Goal: Answer question/provide support

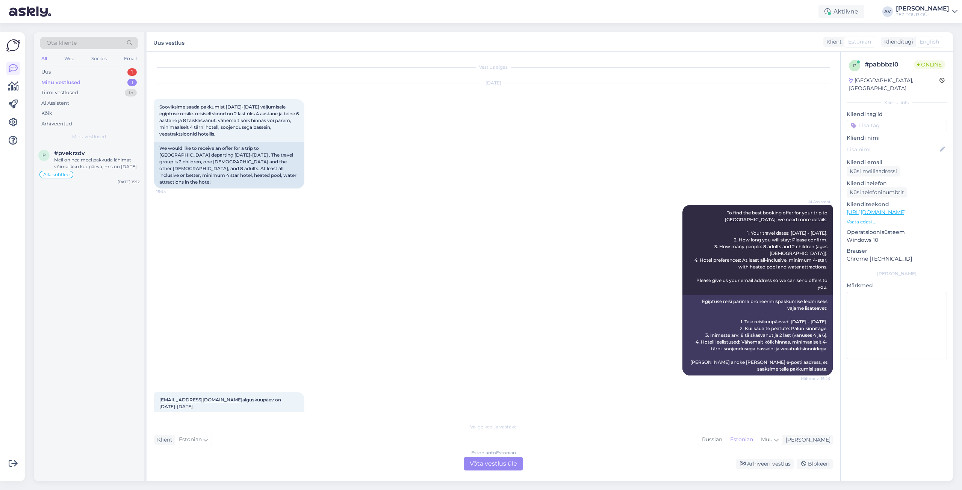
scroll to position [75, 0]
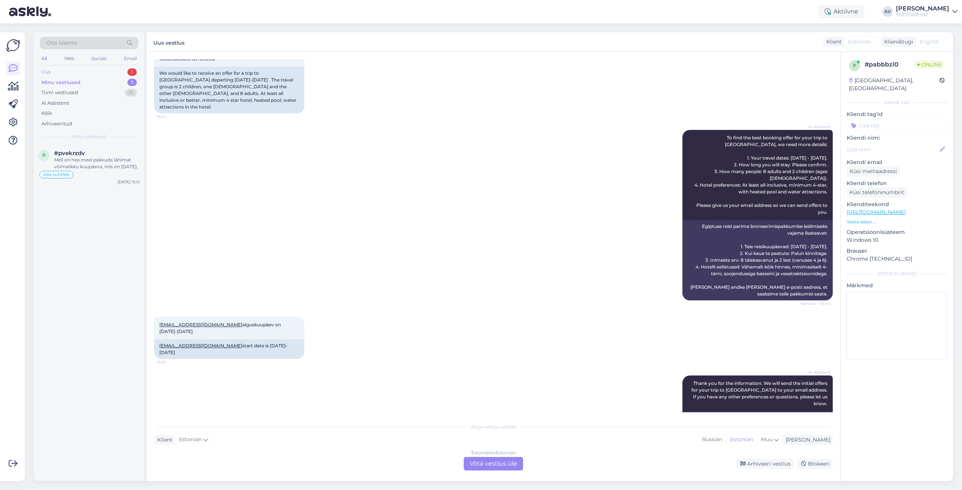
click at [59, 76] on div "Uus 1" at bounding box center [89, 72] width 98 height 11
click at [82, 150] on span "#pabbbzl0" at bounding box center [69, 153] width 31 height 7
click at [500, 464] on div "Estonian to Estonian Võta vestlus üle" at bounding box center [493, 464] width 59 height 14
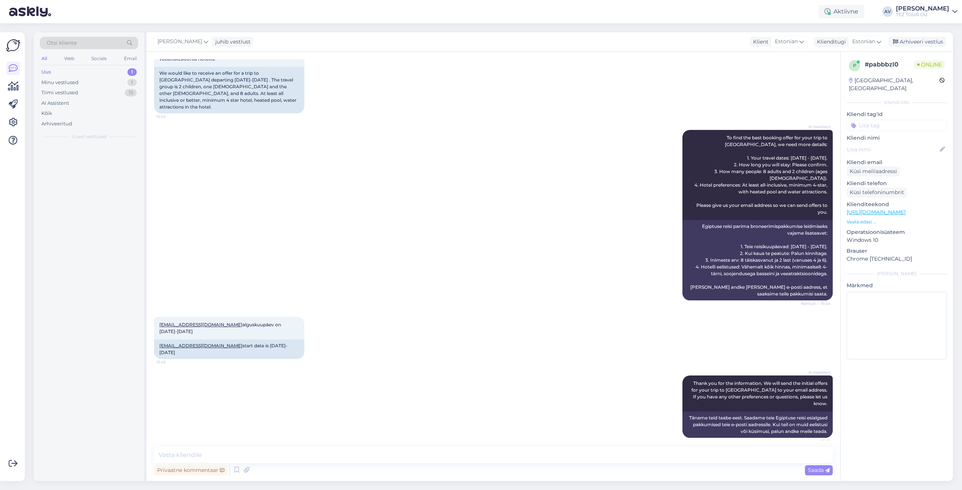
scroll to position [47, 0]
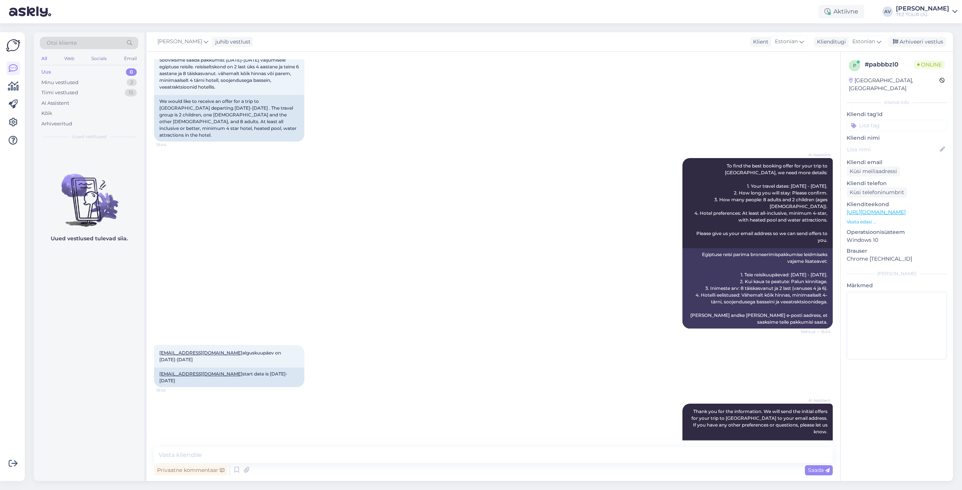
click at [885, 120] on input at bounding box center [897, 125] width 100 height 11
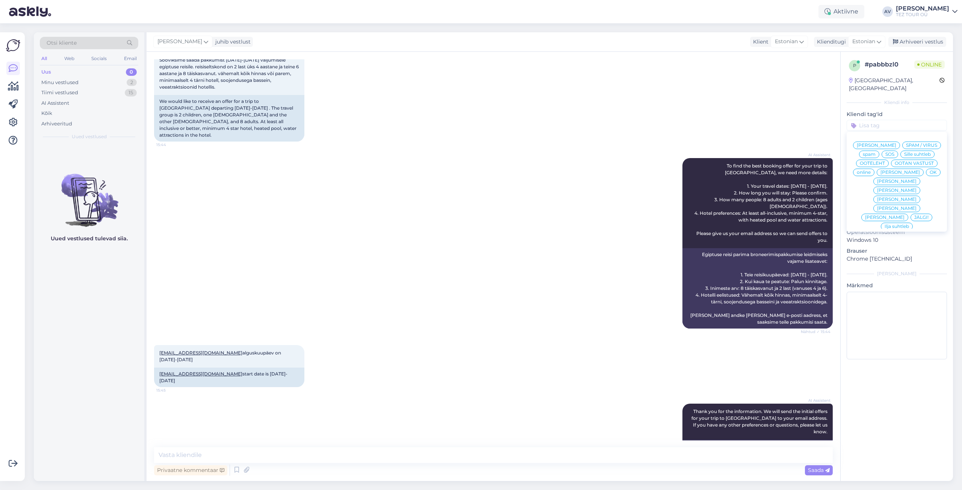
click at [899, 278] on span "Alla suhtleb" at bounding box center [897, 280] width 26 height 5
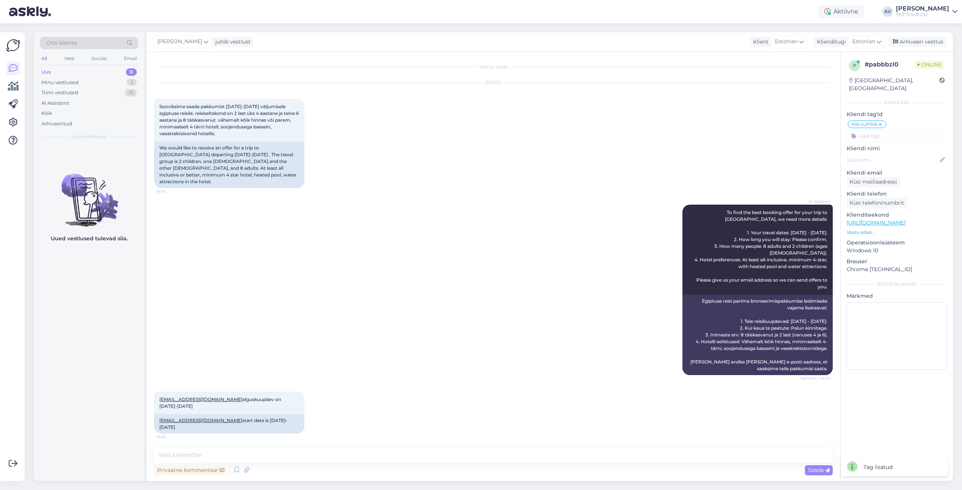
scroll to position [0, 0]
click at [790, 391] on div "[EMAIL_ADDRESS][DOMAIN_NAME] alguskuupäev on [DATE]-[DATE] 15:45 [EMAIL_ADDRESS…" at bounding box center [493, 413] width 679 height 59
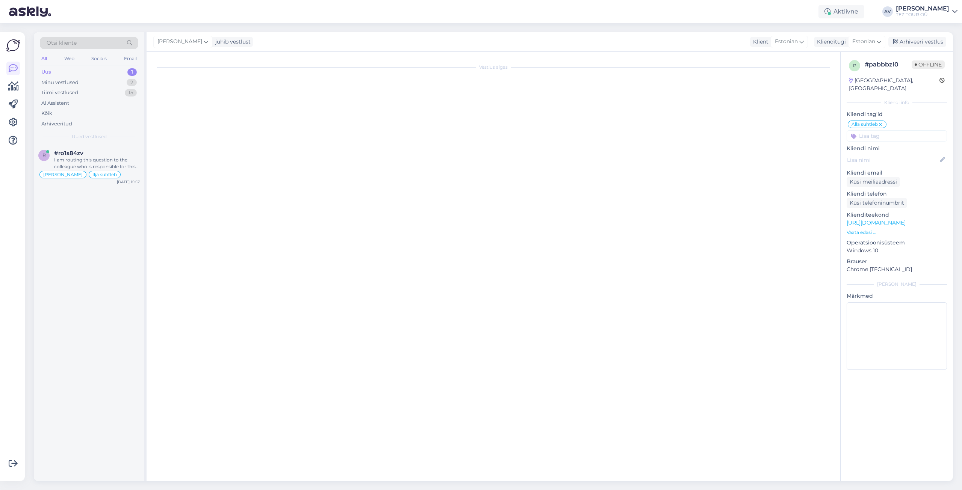
scroll to position [1444, 0]
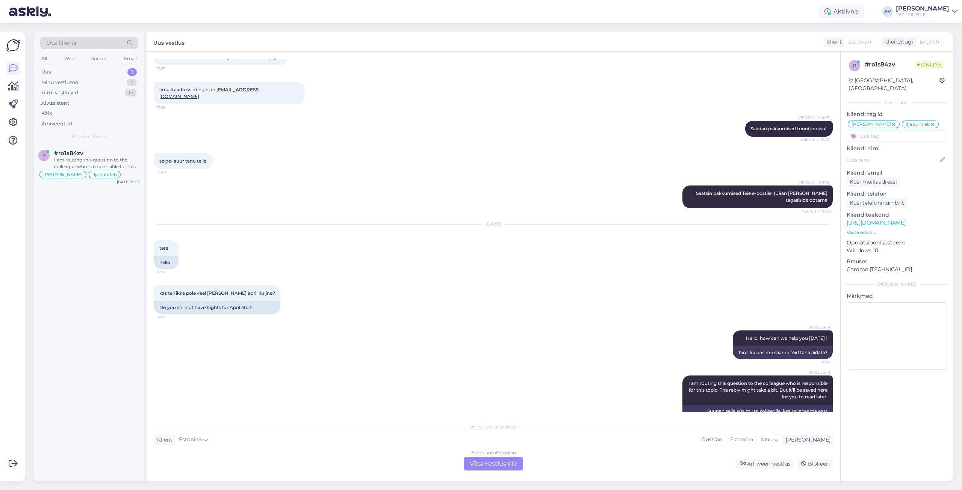
click at [484, 462] on div "Estonian to Estonian Võta vestlus üle" at bounding box center [493, 464] width 59 height 14
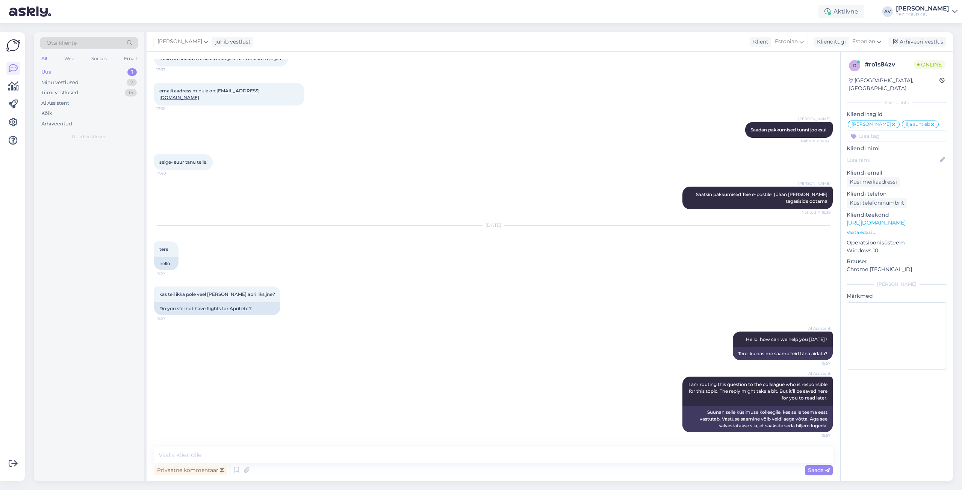
scroll to position [1416, 0]
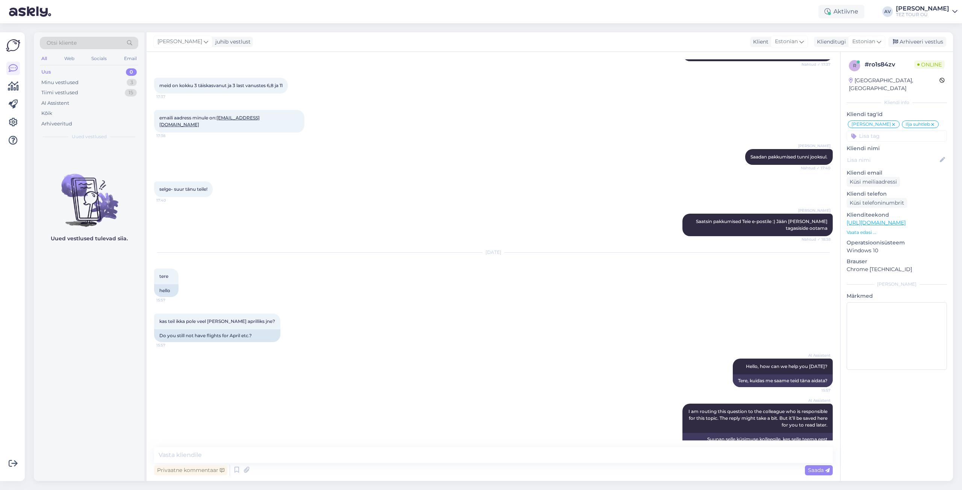
click at [865, 130] on input at bounding box center [897, 135] width 100 height 11
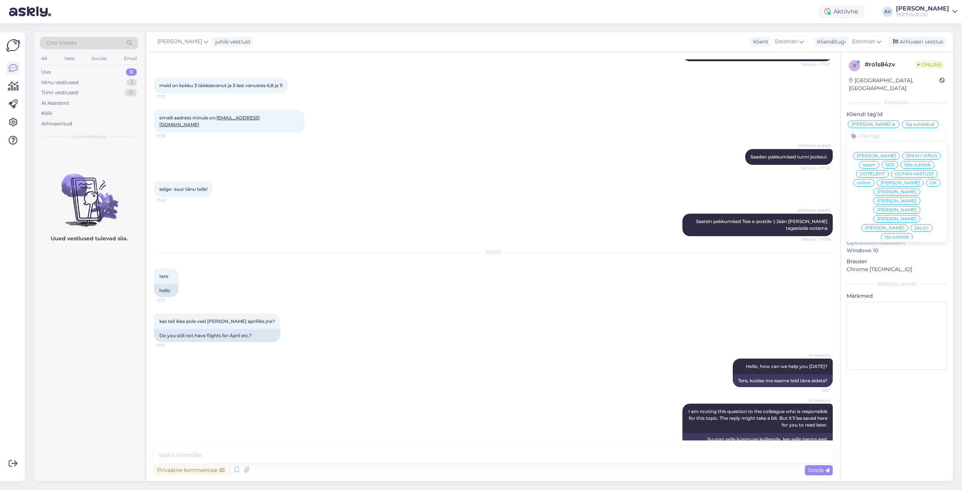
click at [891, 235] on span "Ilja suhtleb" at bounding box center [896, 237] width 24 height 5
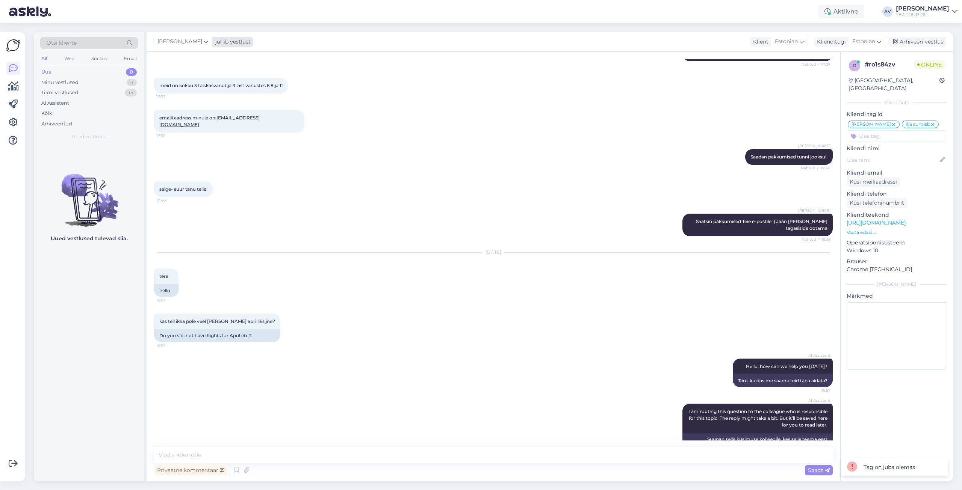
click at [204, 40] on icon at bounding box center [206, 42] width 5 height 8
click at [197, 133] on div "[EMAIL_ADDRESS][DOMAIN_NAME]" at bounding box center [204, 133] width 62 height 7
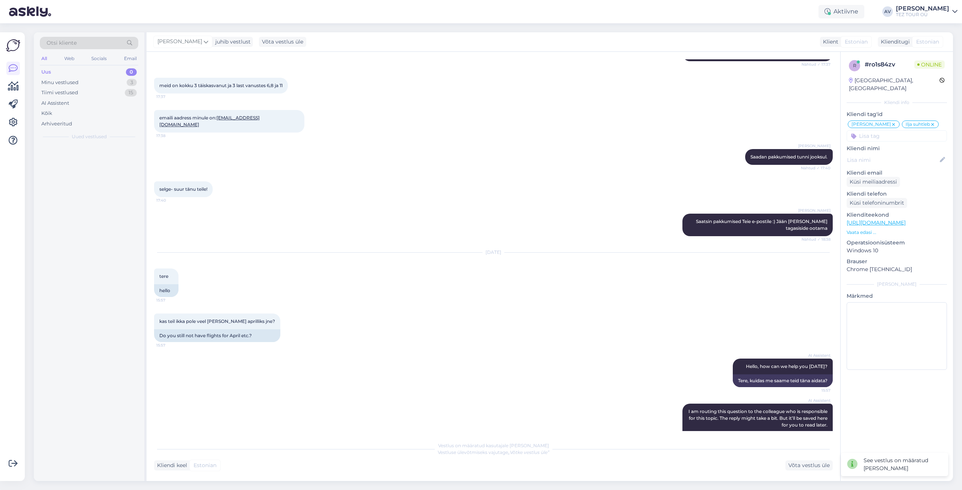
scroll to position [1426, 0]
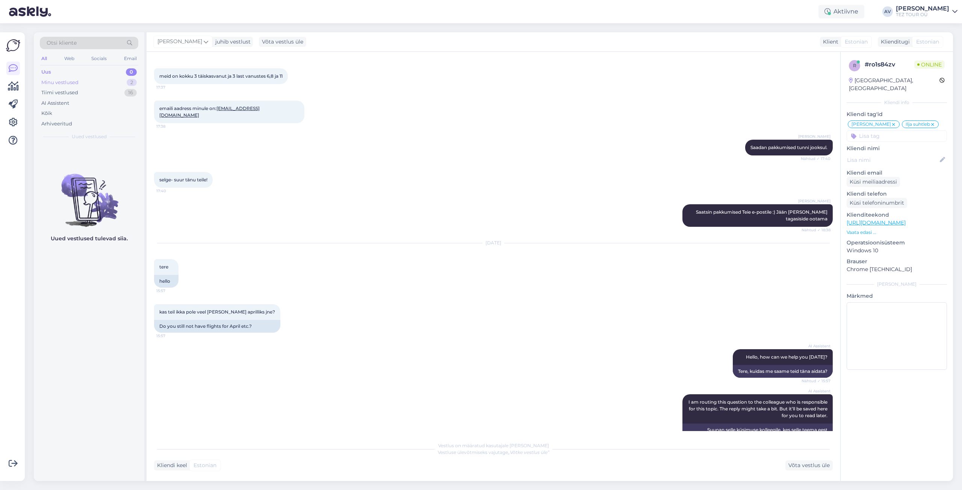
click at [60, 84] on div "Minu vestlused" at bounding box center [59, 83] width 37 height 8
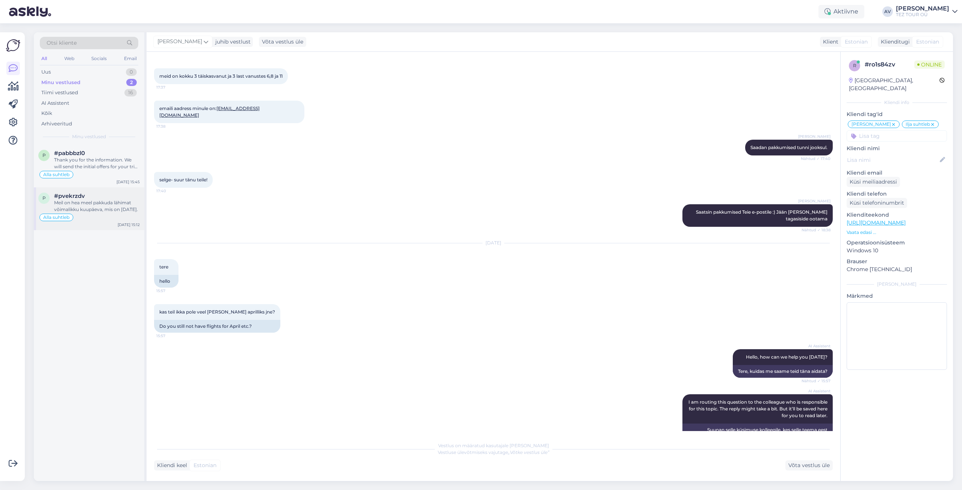
click at [76, 210] on div "Meil on hea meel pakkuda lähimat võimalikku kuupäeva, mis on [DATE]." at bounding box center [97, 207] width 86 height 14
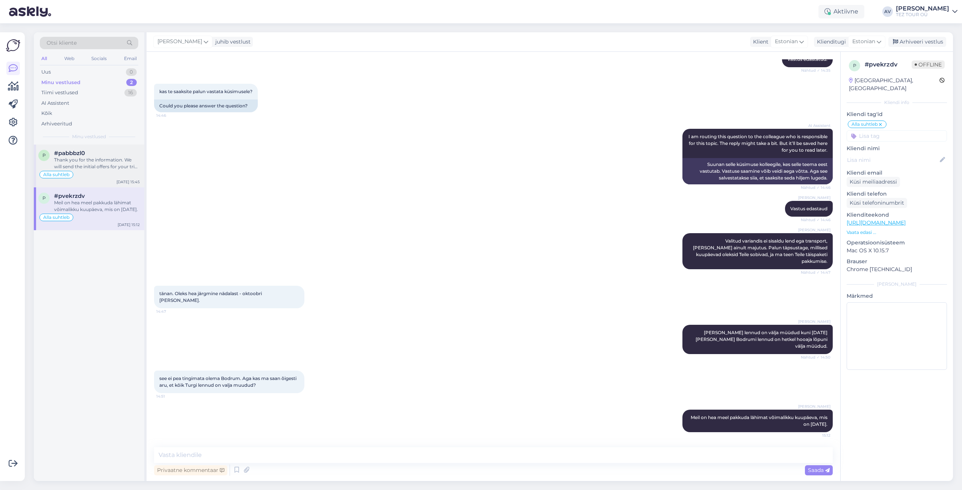
click at [68, 157] on div "Thank you for the information. We will send the initial offers for your trip to…" at bounding box center [97, 164] width 86 height 14
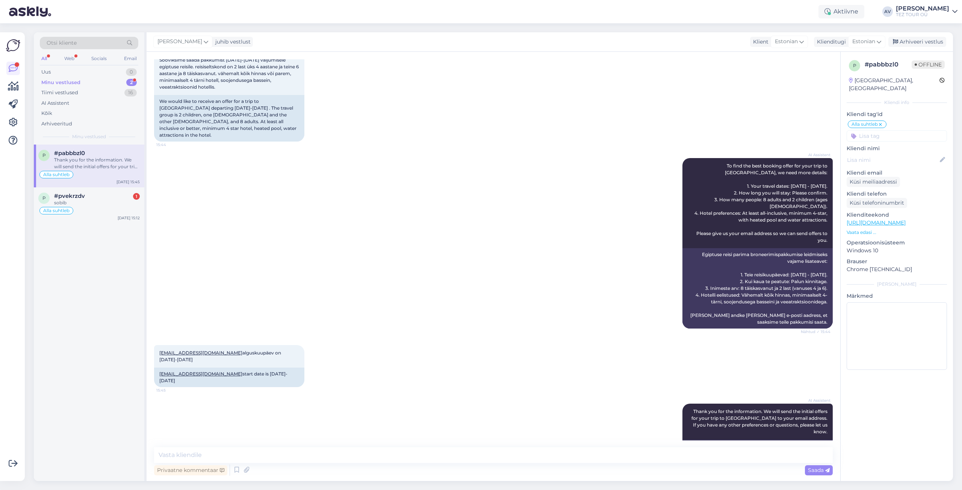
scroll to position [370, 0]
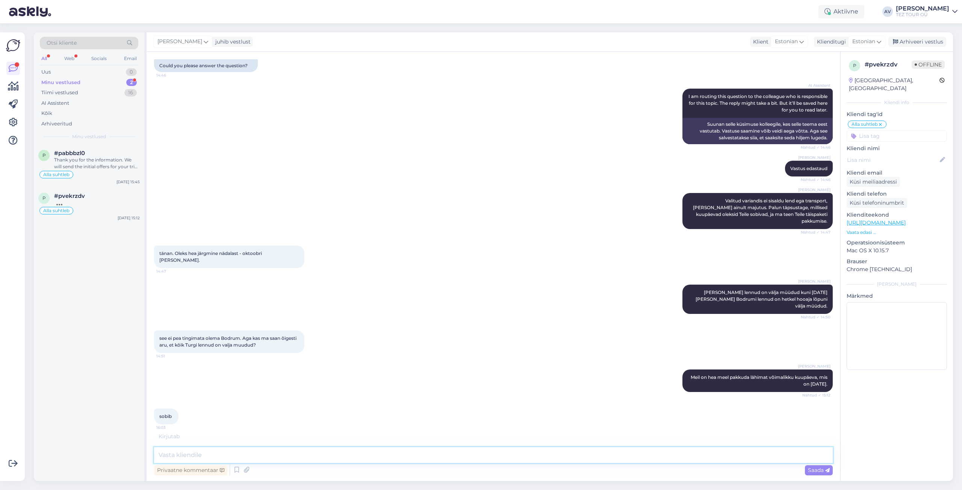
click at [290, 458] on textarea at bounding box center [493, 456] width 679 height 16
type textarea "ф"
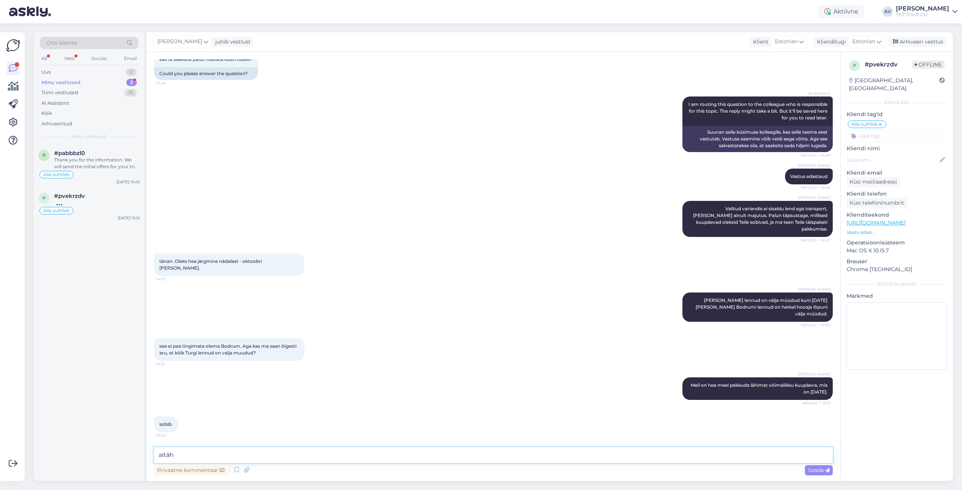
type textarea "aitäh!"
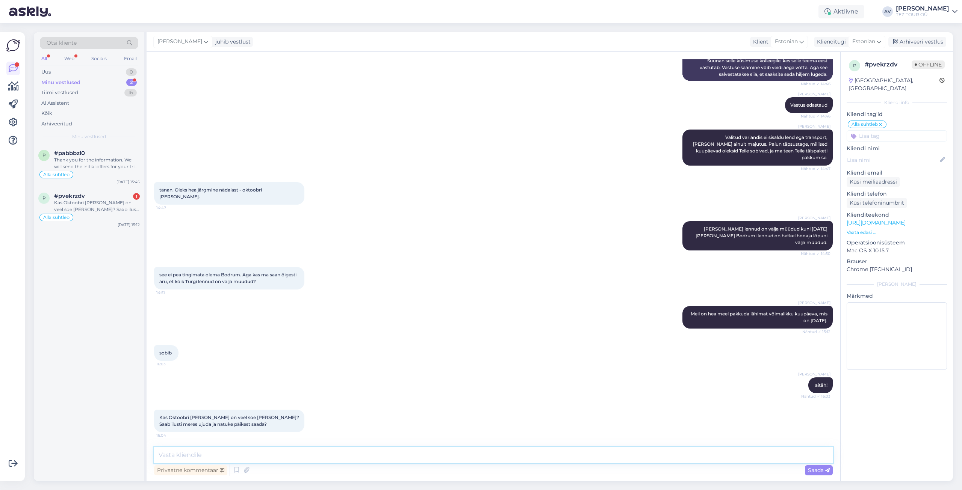
scroll to position [441, 0]
click at [290, 452] on textarea at bounding box center [493, 456] width 679 height 16
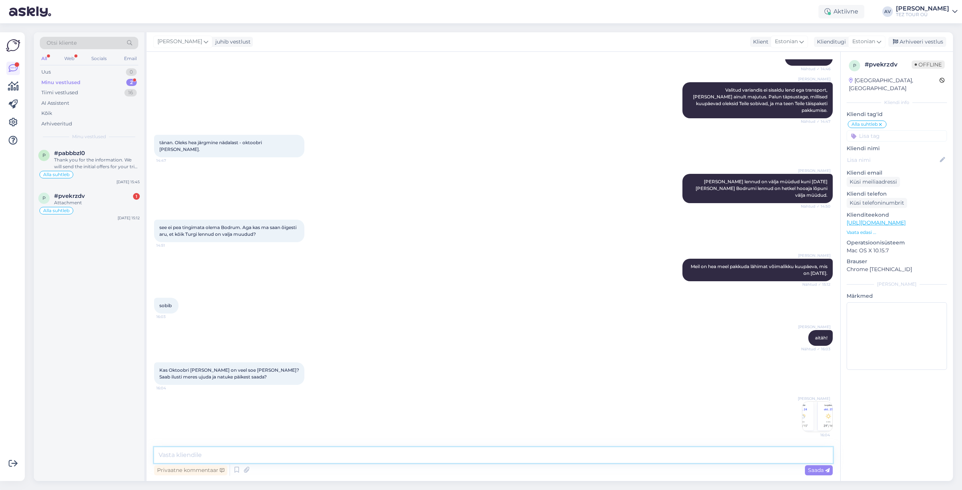
scroll to position [489, 0]
click at [366, 453] on textarea at bounding box center [493, 456] width 679 height 16
paste textarea "Seda on [PERSON_NAME] garanteerida, aga tavaliselt on"
type textarea "Seda on [PERSON_NAME] garanteerida, aga tavaliselt on hea ilm"
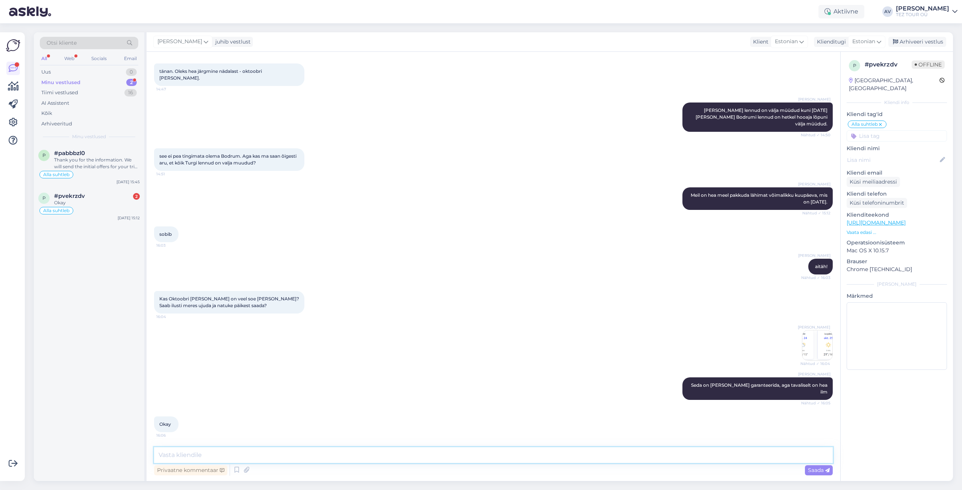
scroll to position [553, 0]
click at [74, 192] on div "p #pvekrzdv 2 Okay Alla suhtleb [DATE] 15:12" at bounding box center [89, 205] width 110 height 36
click at [69, 157] on div "Thank you for the information. We will send the initial offers for your trip to…" at bounding box center [97, 164] width 86 height 14
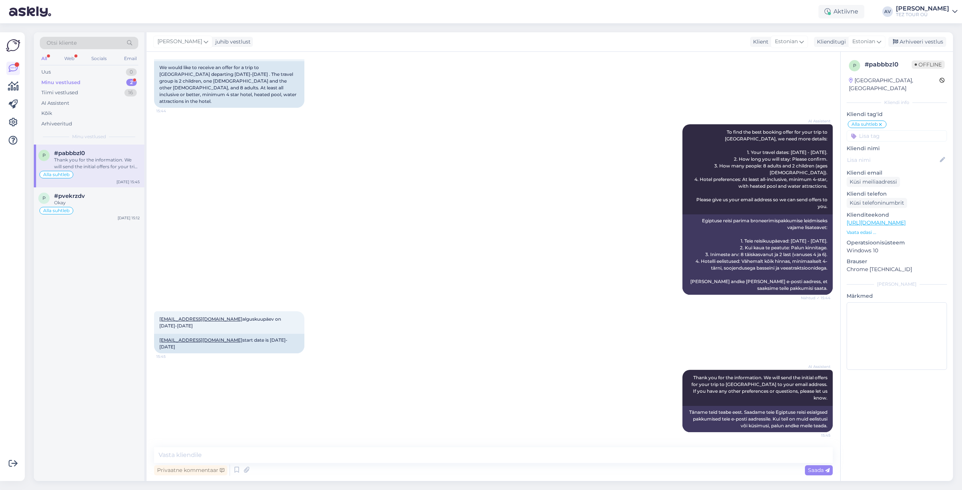
scroll to position [47, 0]
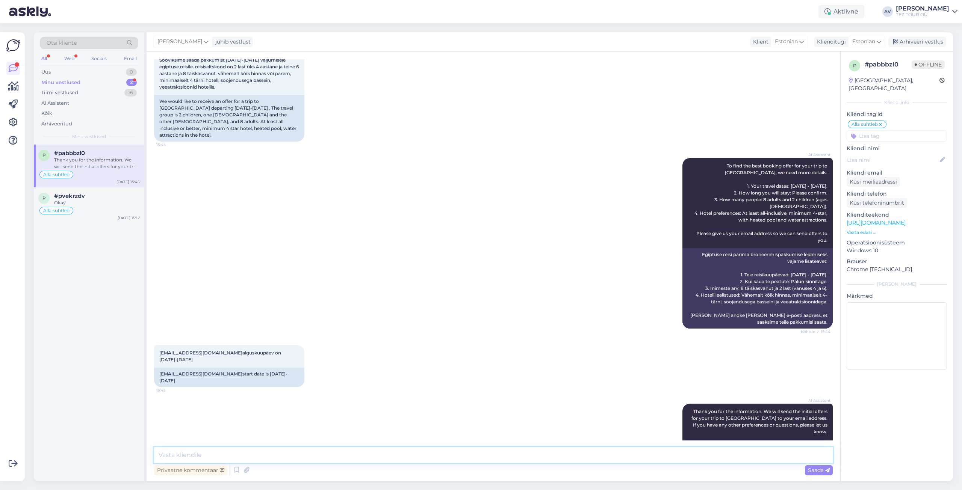
click at [534, 460] on textarea at bounding box center [493, 456] width 679 height 16
click at [269, 453] on textarea at bounding box center [493, 456] width 679 height 16
type textarea "З"
type textarea "Pakkumised edastatud."
click at [812, 470] on span "Saada" at bounding box center [819, 470] width 22 height 7
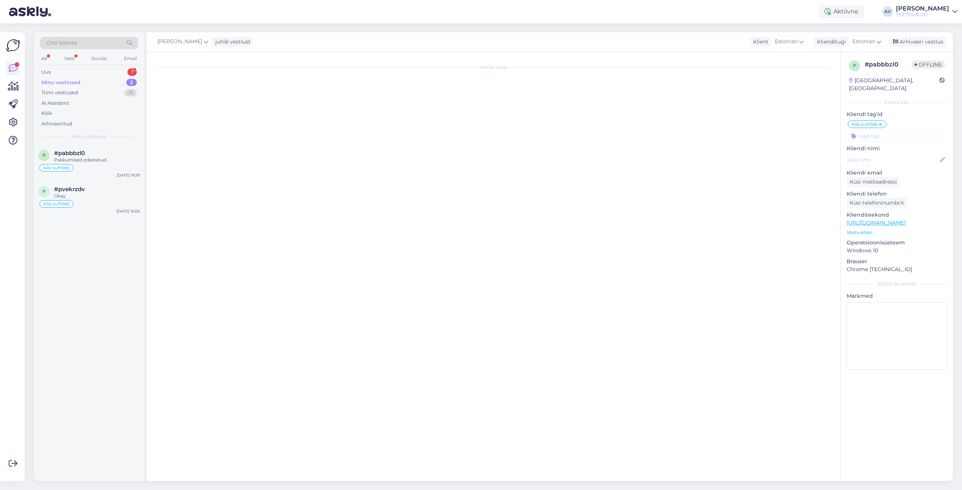
scroll to position [71, 0]
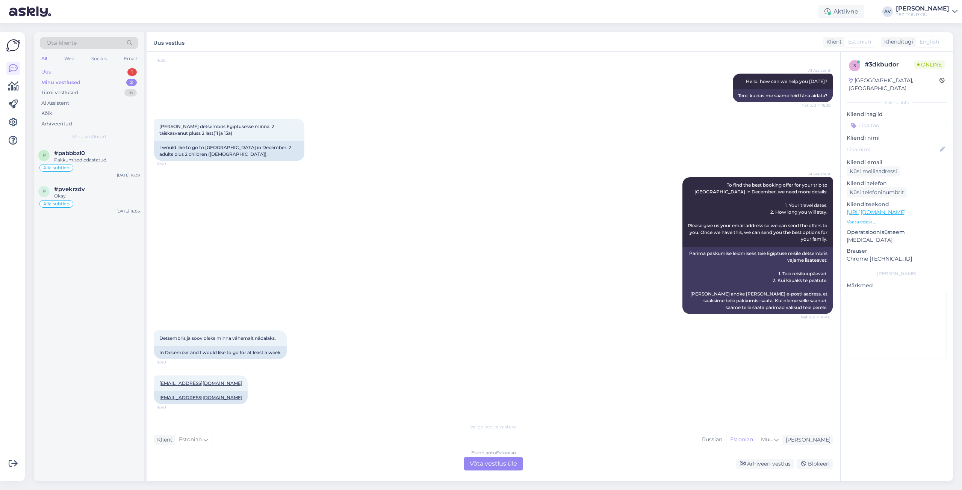
click at [56, 73] on div "Uus 1" at bounding box center [89, 72] width 98 height 11
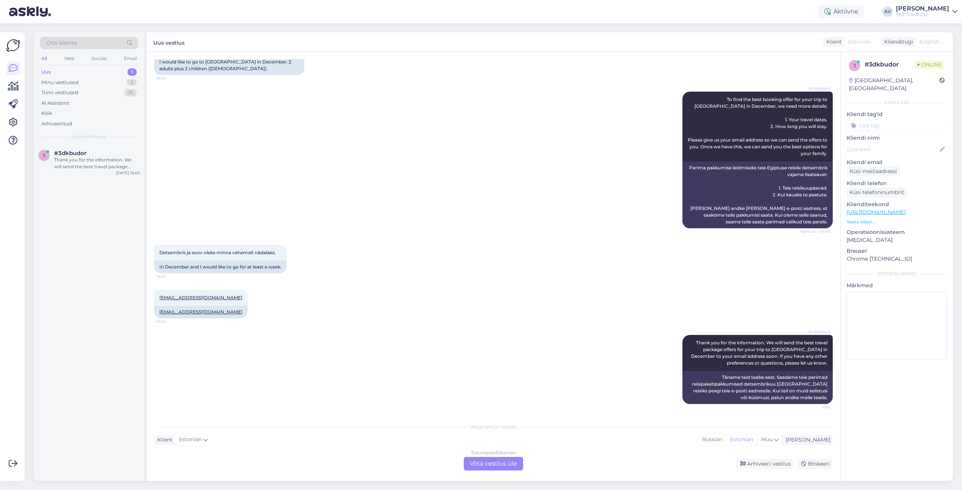
click at [502, 465] on div "Estonian to Estonian Võta vestlus üle" at bounding box center [493, 464] width 59 height 14
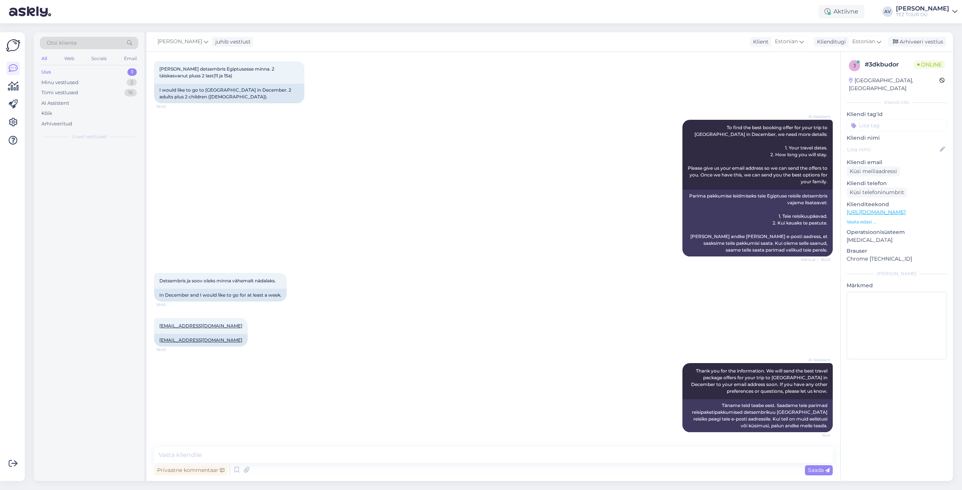
scroll to position [128, 0]
click at [868, 120] on input at bounding box center [897, 125] width 100 height 11
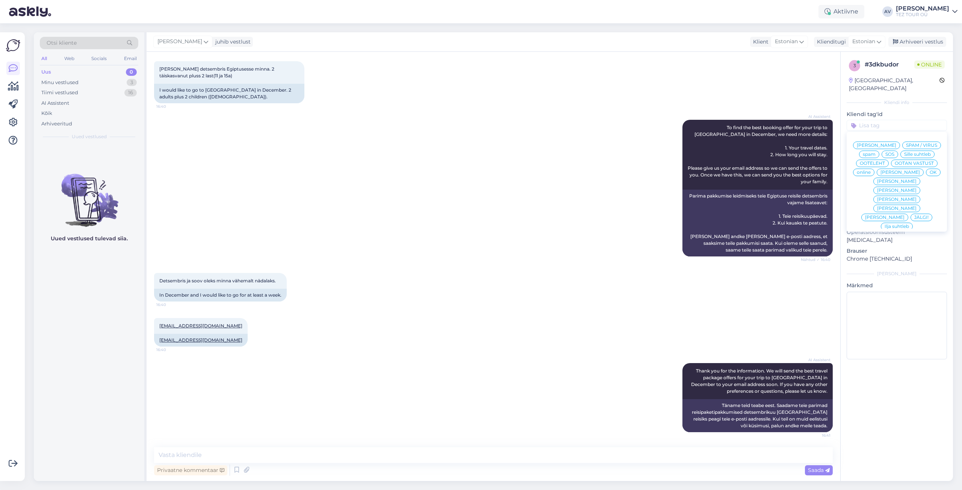
click at [893, 277] on div "Alla suhtleb" at bounding box center [897, 281] width 34 height 8
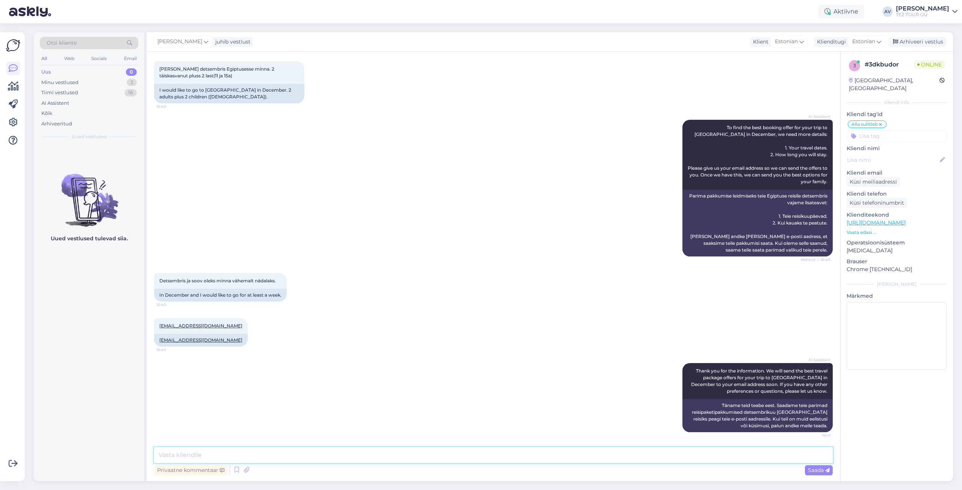
click at [245, 449] on textarea at bounding box center [493, 456] width 679 height 16
type textarea "[PERSON_NAME]"
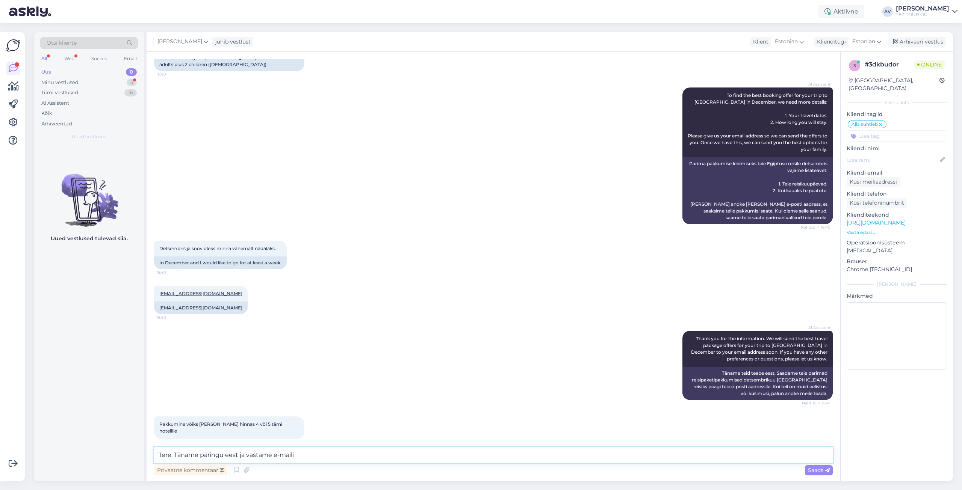
type textarea "Tere. Täname päringu eest ja vastame e-maili."
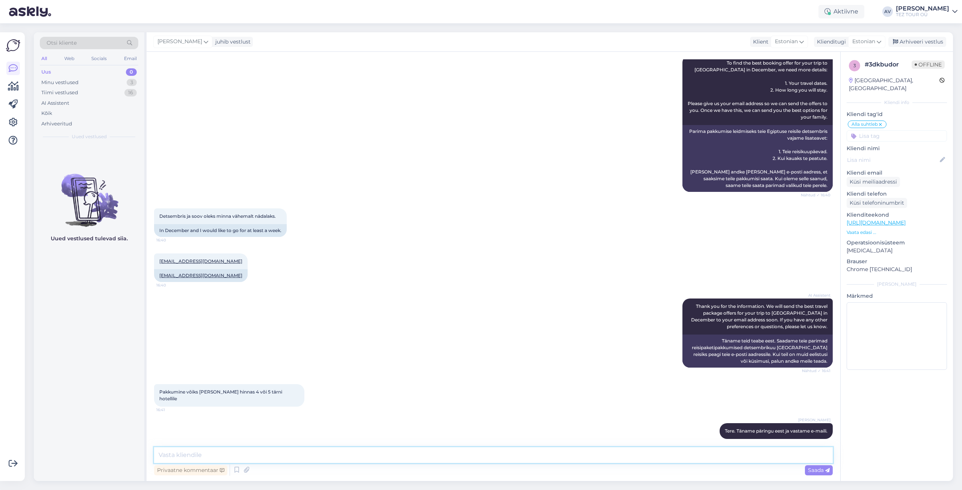
click at [738, 457] on textarea at bounding box center [493, 456] width 679 height 16
click at [440, 456] on textarea at bounding box center [493, 456] width 679 height 16
type textarea "X"
type textarea "V"
type textarea "Vastus edastatud."
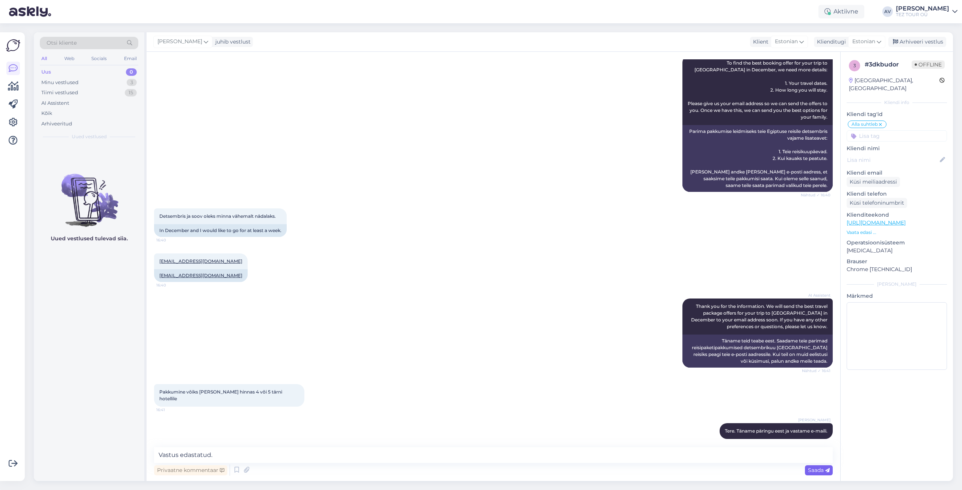
click at [825, 467] on span "Saada" at bounding box center [819, 470] width 22 height 7
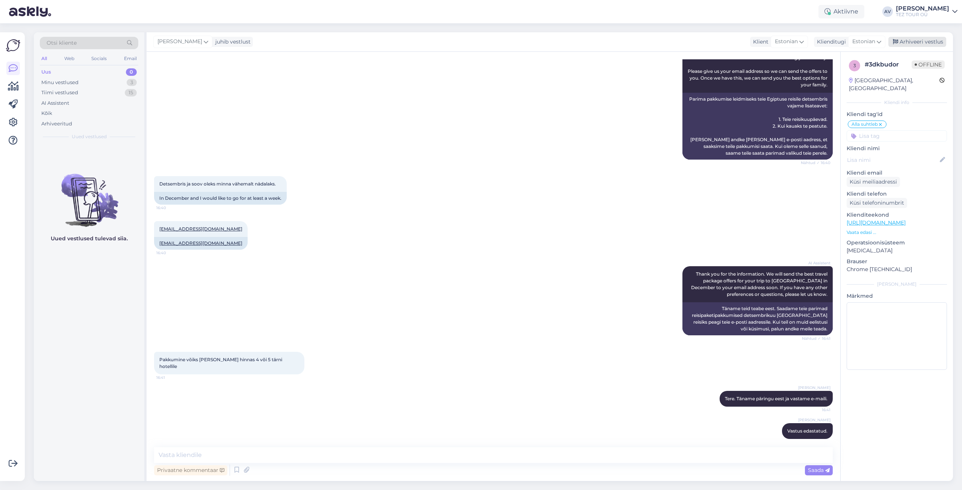
click at [912, 41] on div "Arhiveeri vestlus" at bounding box center [917, 42] width 58 height 10
click at [71, 81] on div "Minu vestlused" at bounding box center [59, 83] width 37 height 8
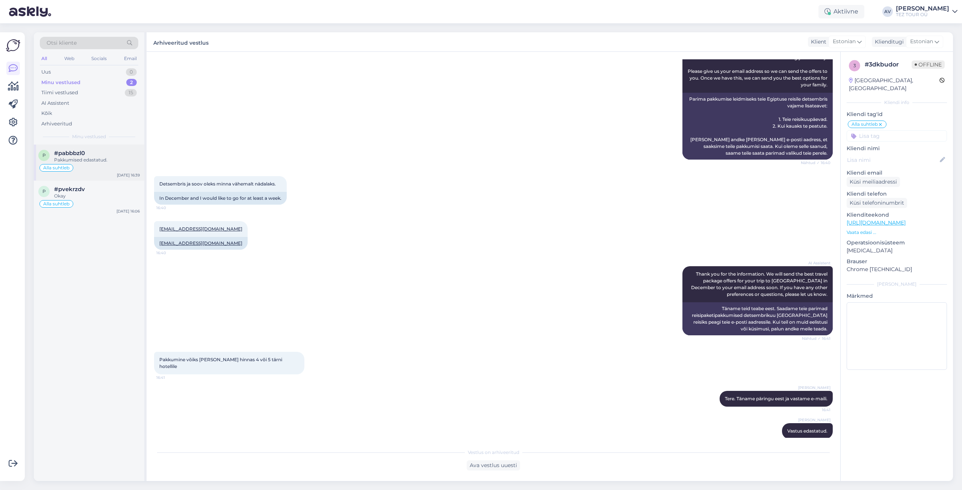
click at [81, 158] on div "Pakkumised edastatud." at bounding box center [97, 160] width 86 height 7
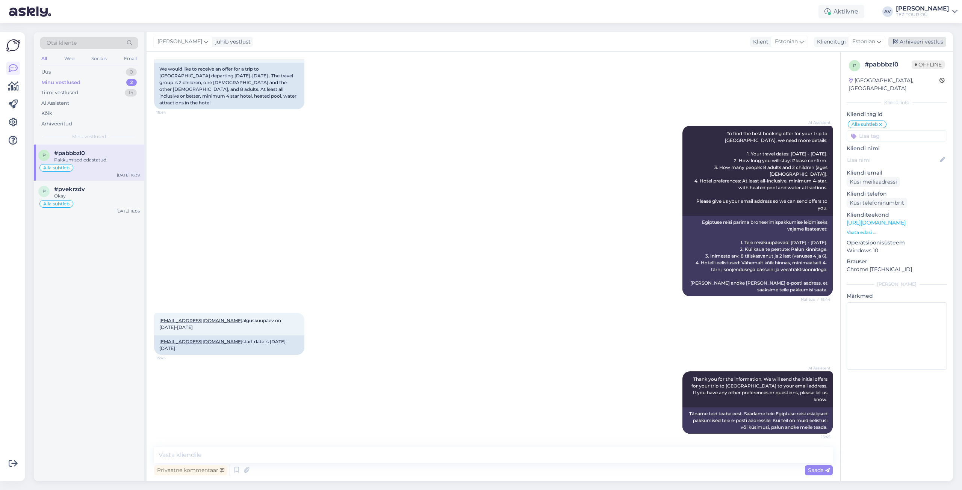
click at [909, 41] on div "Arhiveeri vestlus" at bounding box center [917, 42] width 58 height 10
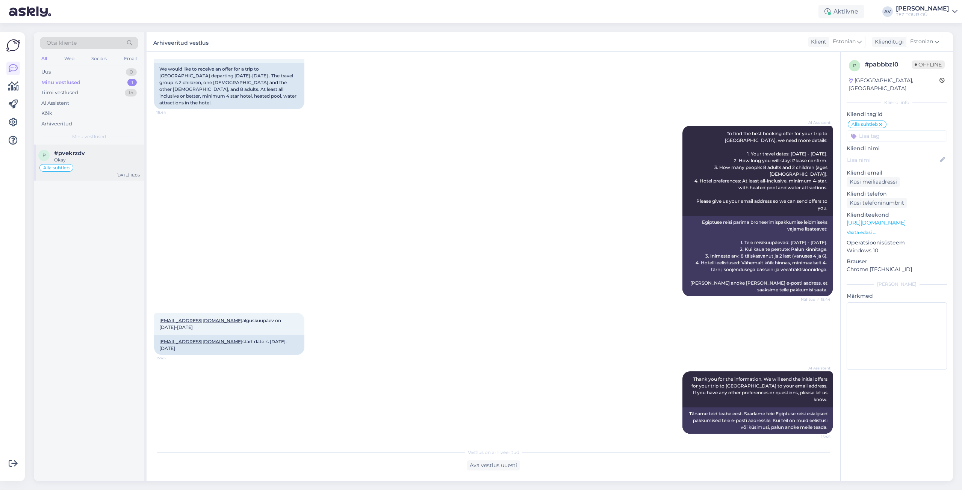
click at [77, 156] on span "#pvekrzdv" at bounding box center [69, 153] width 31 height 7
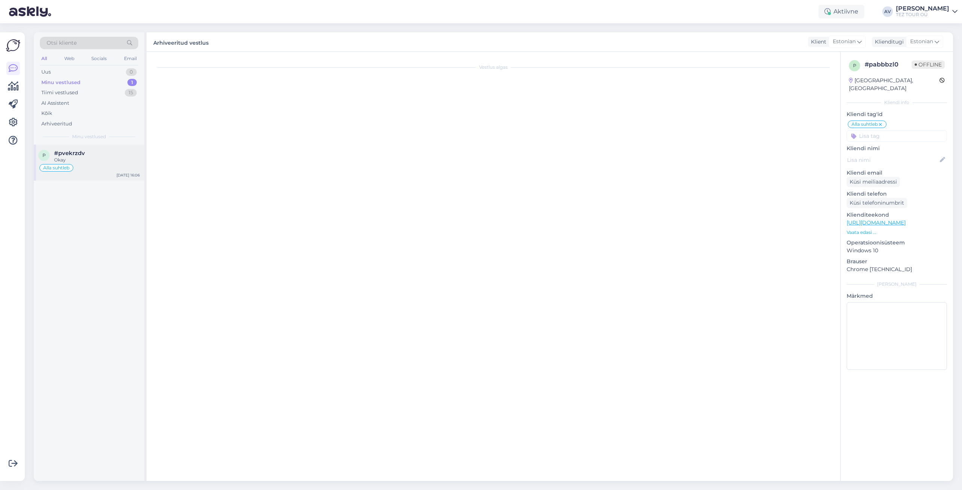
scroll to position [553, 0]
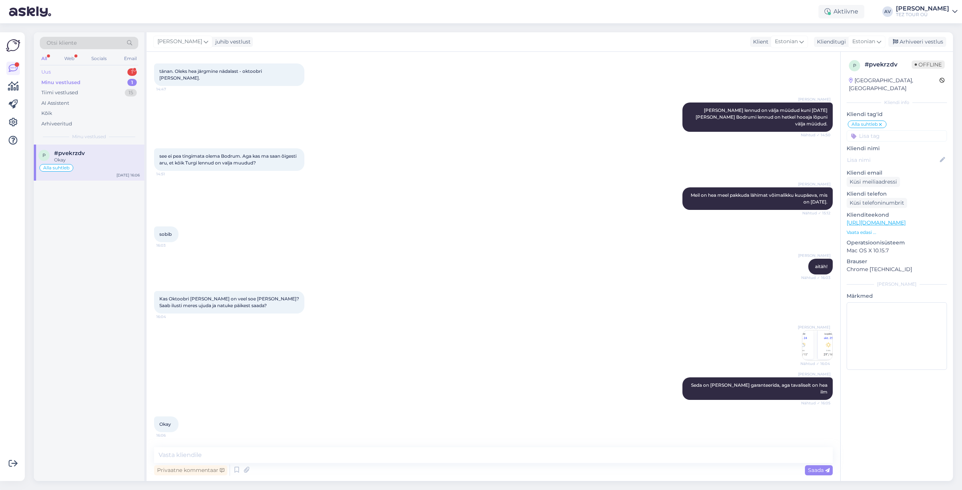
click at [63, 71] on div "Uus 1" at bounding box center [89, 72] width 98 height 11
click at [91, 158] on div "Hello, I am routing this question to the colleague who is responsible for this …" at bounding box center [97, 164] width 86 height 14
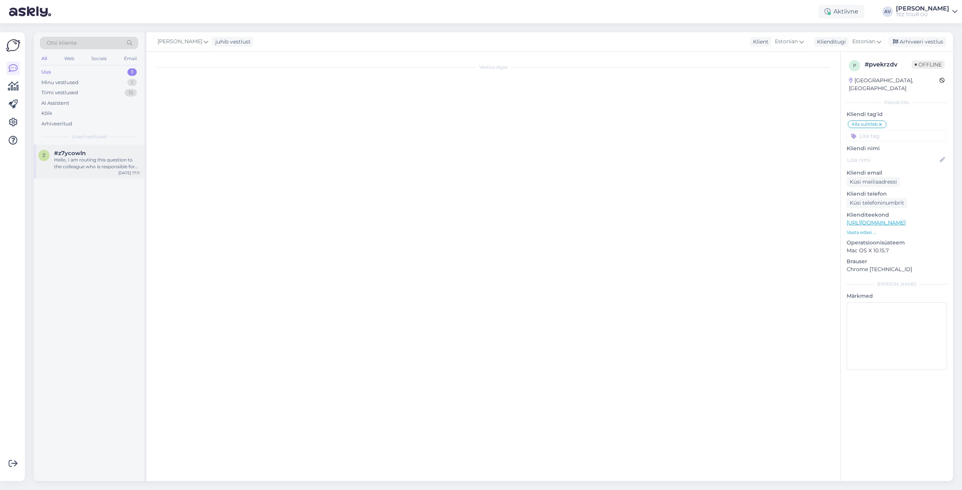
scroll to position [0, 0]
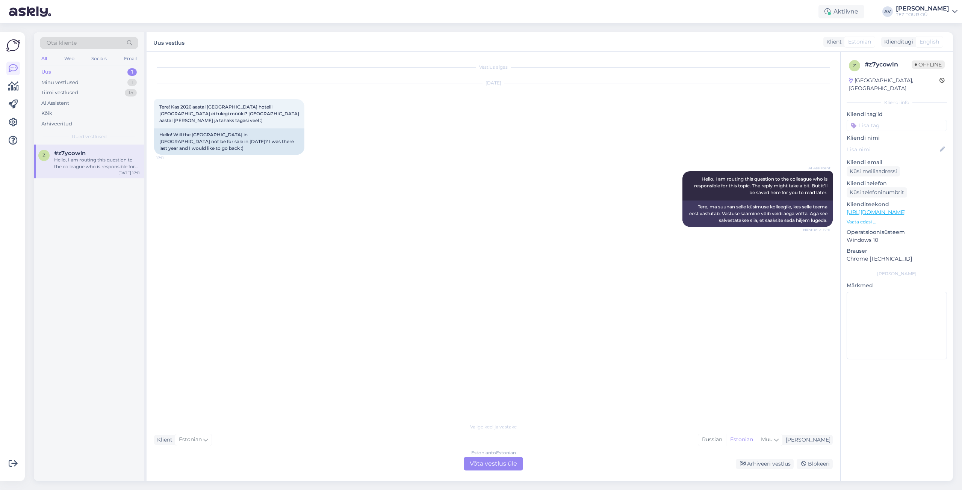
click at [500, 460] on div "Estonian to Estonian Võta vestlus üle" at bounding box center [493, 464] width 59 height 14
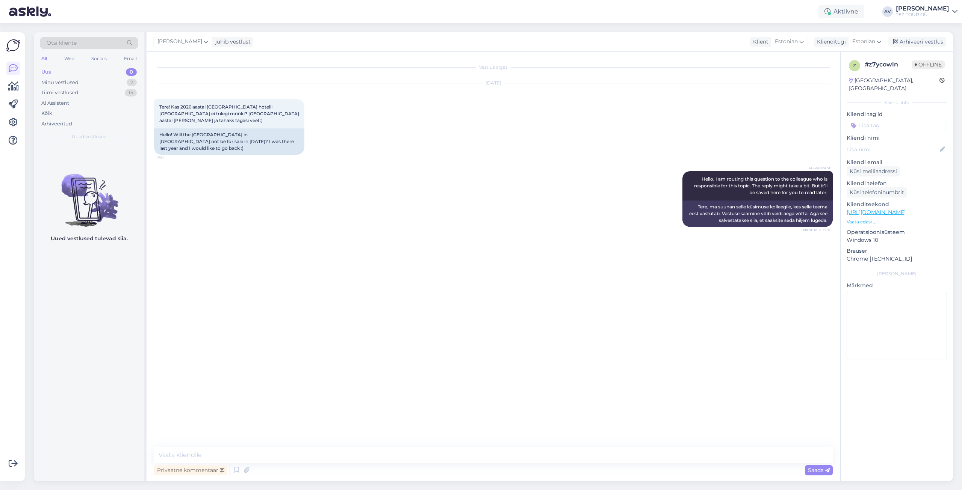
click at [862, 120] on input at bounding box center [897, 125] width 100 height 11
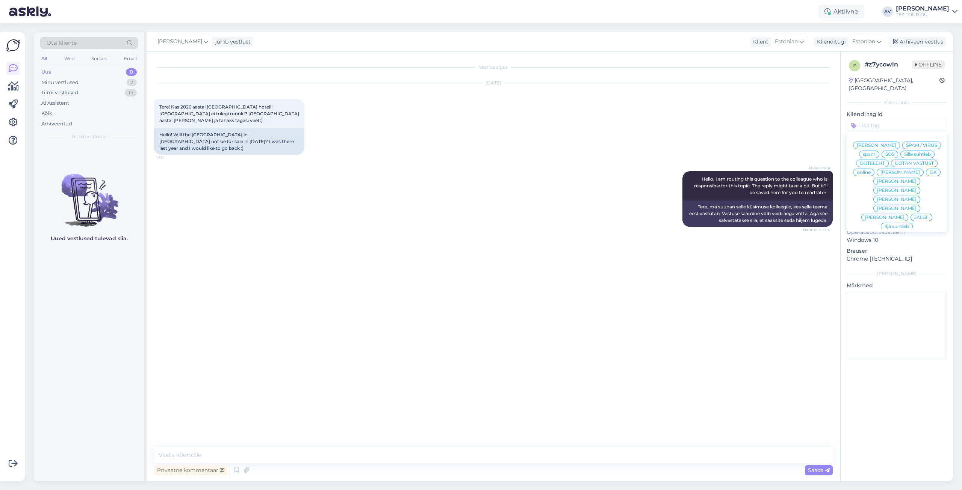
click at [880, 277] on div "Alla suhtleb" at bounding box center [897, 281] width 34 height 8
